Goal: Transaction & Acquisition: Purchase product/service

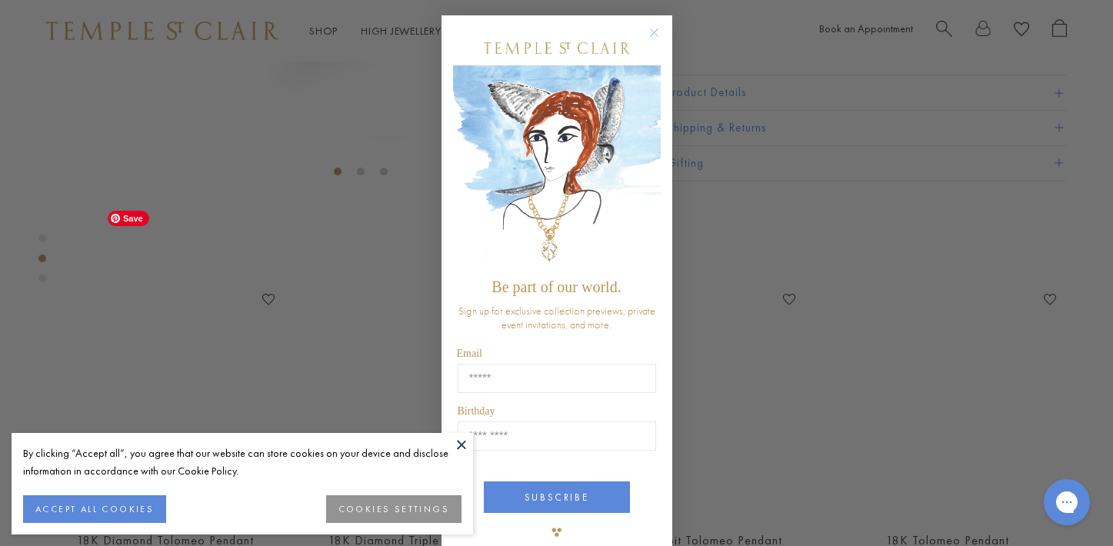
scroll to position [499, 0]
click at [652, 26] on circle "Close dialog" at bounding box center [654, 33] width 18 height 18
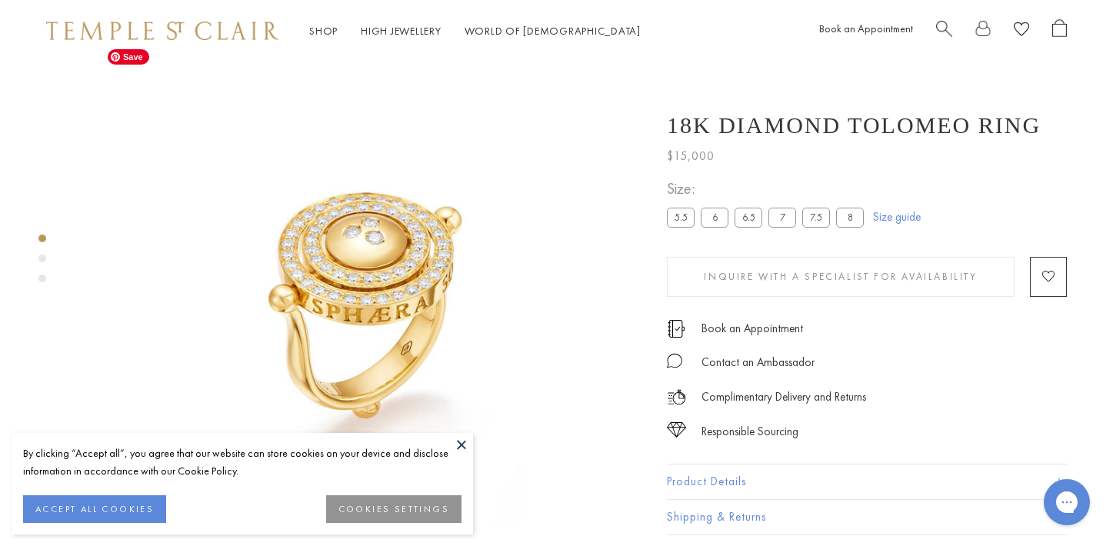
scroll to position [0, 0]
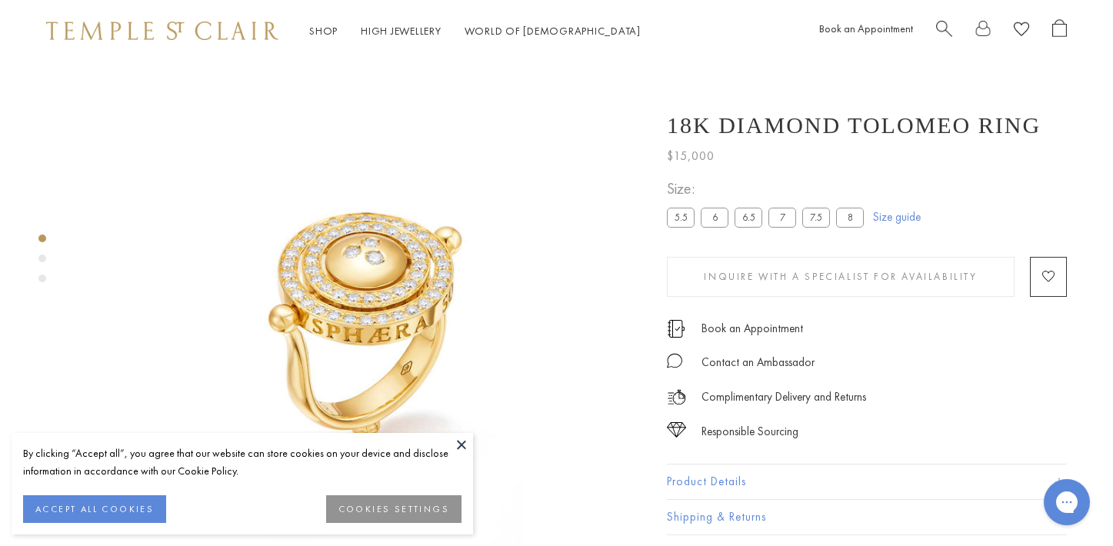
click at [945, 27] on span "Search" at bounding box center [944, 27] width 16 height 16
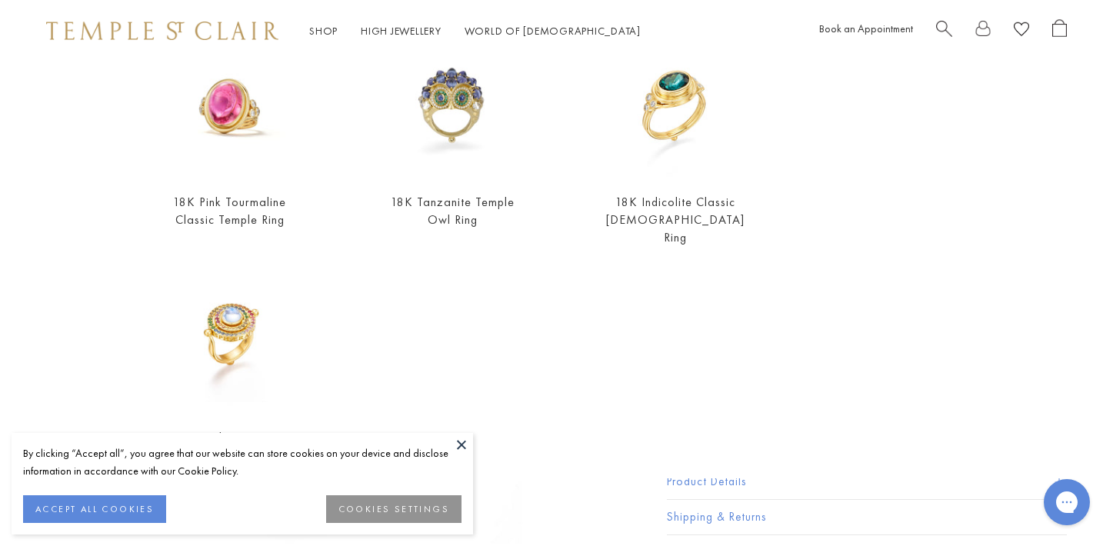
scroll to position [643, 0]
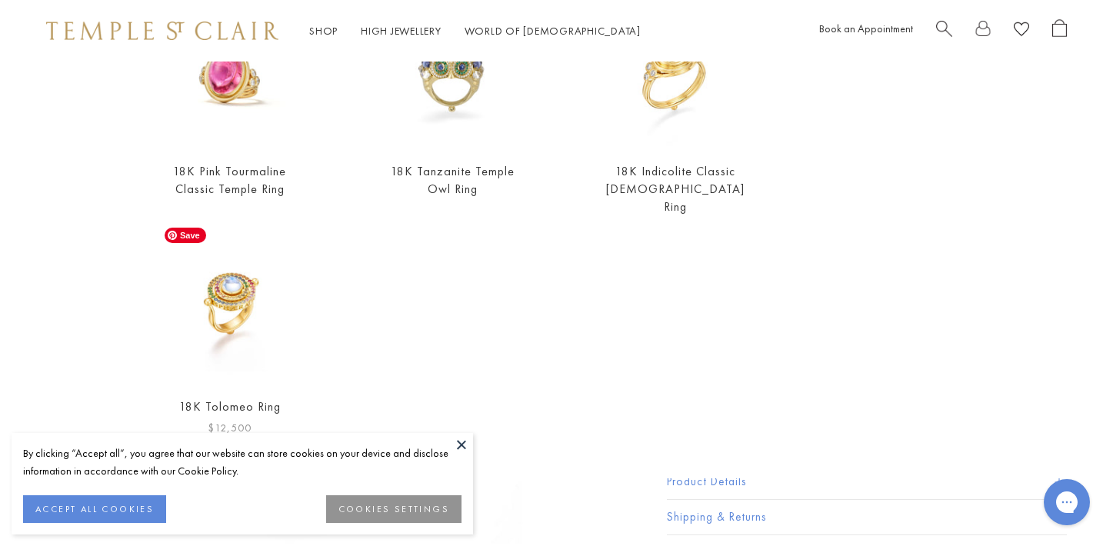
type input "**********"
click at [217, 291] on img at bounding box center [230, 310] width 146 height 146
